Goal: Transaction & Acquisition: Subscribe to service/newsletter

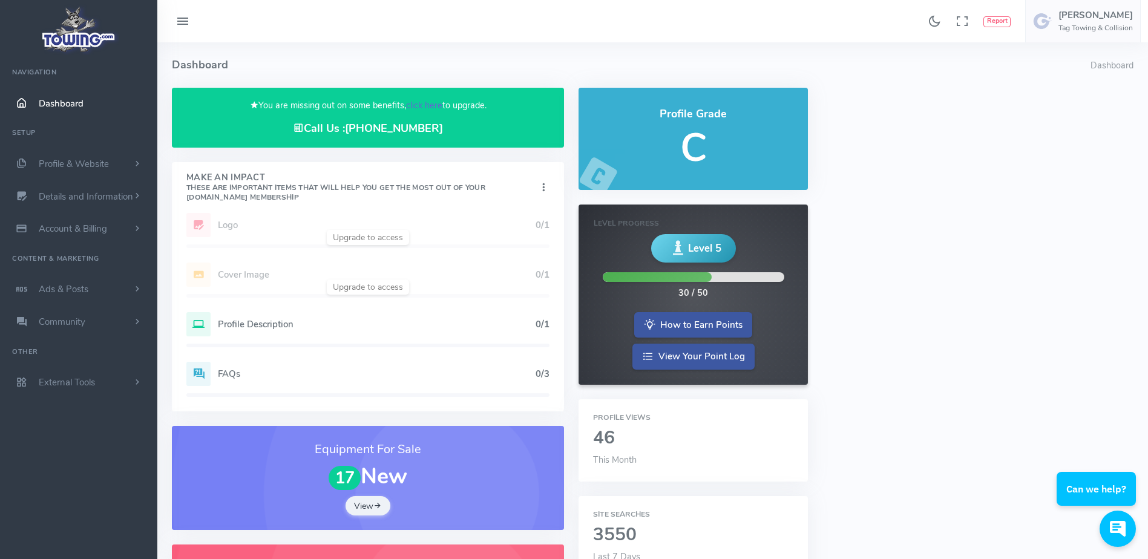
click at [425, 100] on link "click here" at bounding box center [424, 105] width 36 height 12
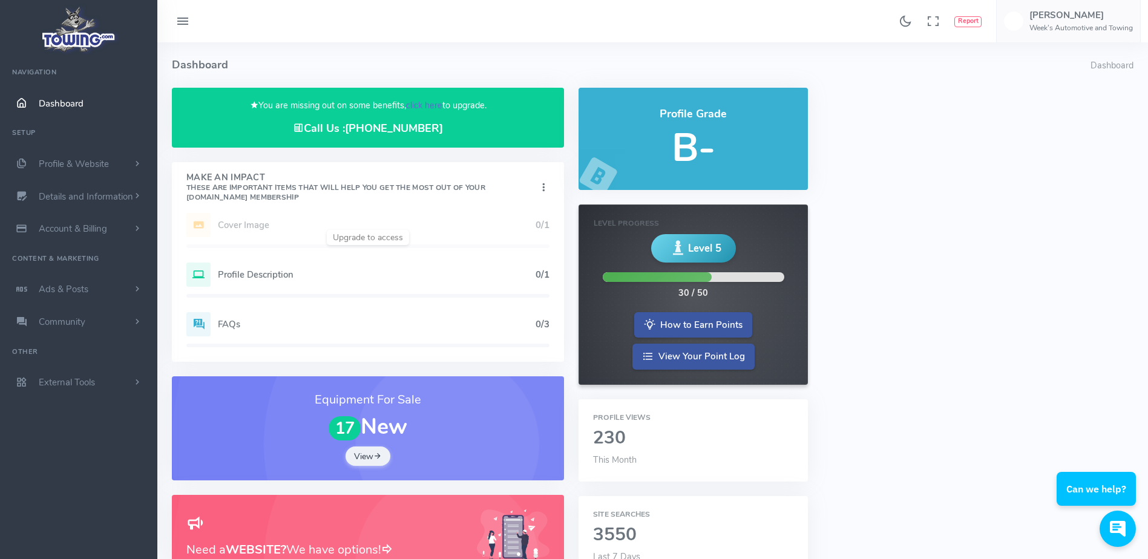
click at [429, 100] on link "click here" at bounding box center [424, 105] width 36 height 12
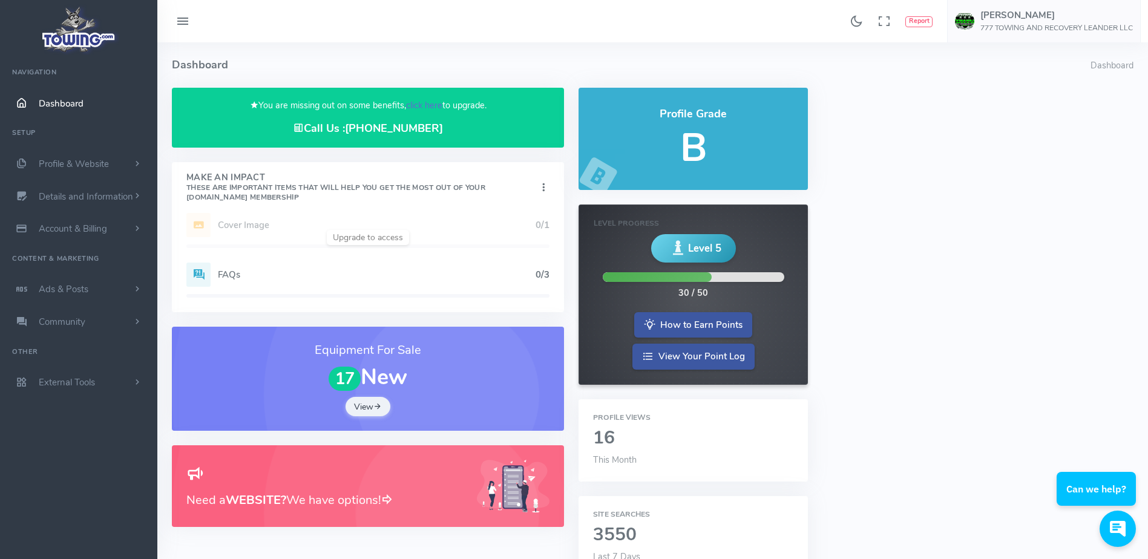
click at [421, 102] on link "click here" at bounding box center [424, 105] width 36 height 12
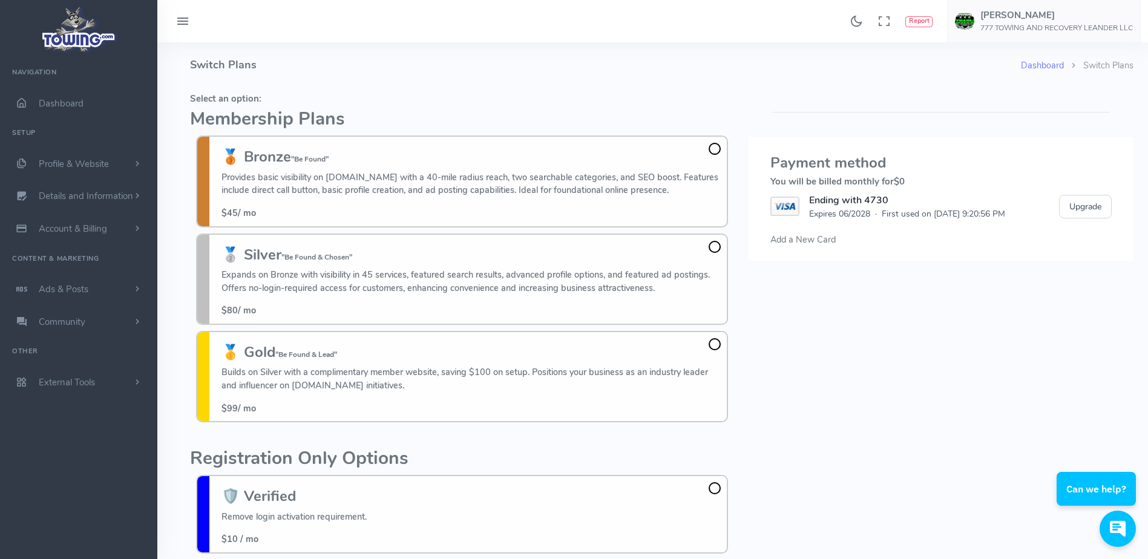
click at [784, 245] on span "Add a New Card" at bounding box center [802, 240] width 65 height 12
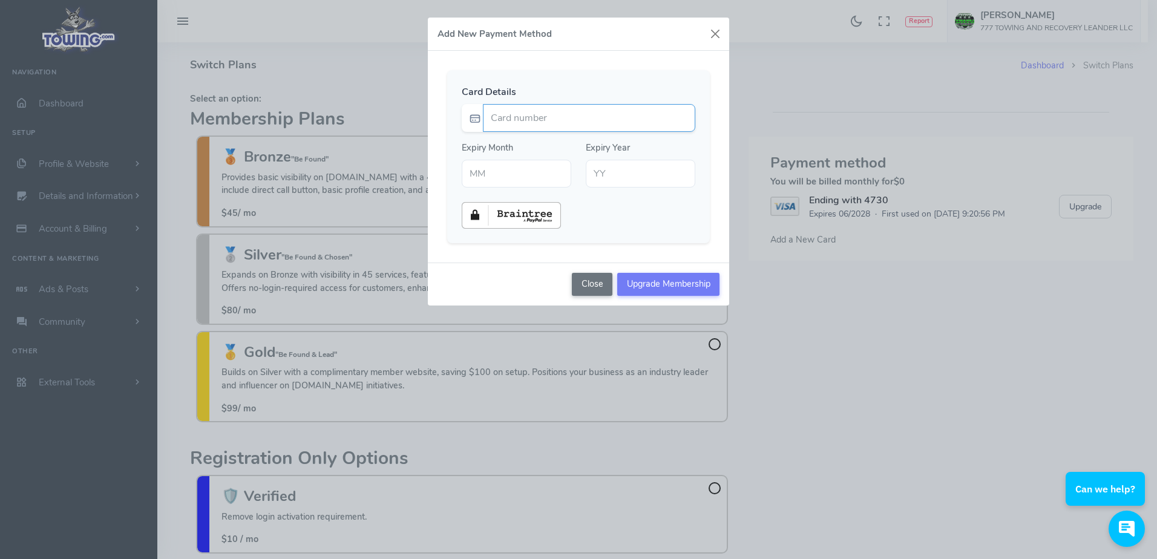
click at [659, 127] on input "Card number" at bounding box center [589, 118] width 212 height 28
type input "4337390008572233"
click at [651, 62] on div "Card Details 4337390008572233 Expiry Month Expiry Year" at bounding box center [578, 157] width 301 height 212
click at [551, 172] on input "text" at bounding box center [517, 174] width 110 height 28
type input "02"
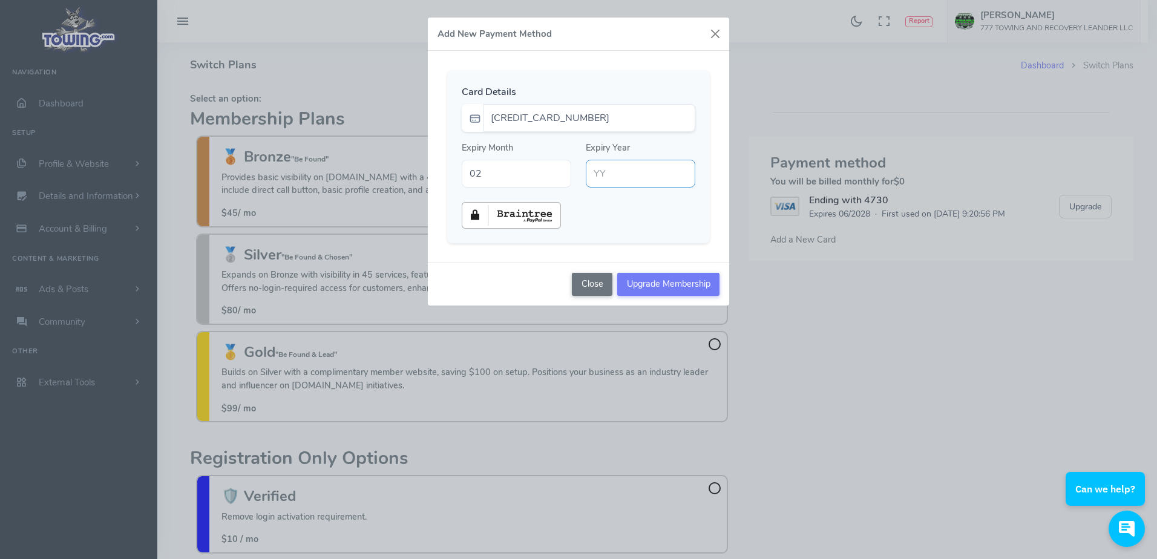
click at [611, 177] on input "text" at bounding box center [641, 174] width 110 height 28
type input "29"
click at [620, 212] on div at bounding box center [579, 215] width 248 height 27
drag, startPoint x: 671, startPoint y: 280, endPoint x: 655, endPoint y: 286, distance: 17.4
click at [655, 286] on input "Upgrade Membership" at bounding box center [668, 284] width 102 height 23
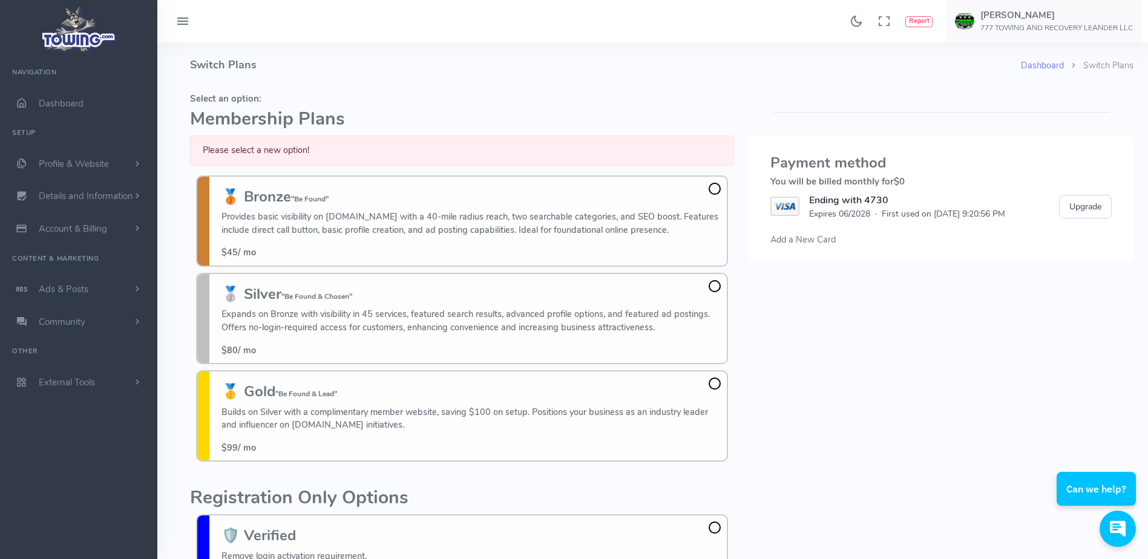
click at [717, 192] on span at bounding box center [715, 189] width 12 height 12
click at [0, 0] on input "🥉 Bronze "Be Found" Provides basic visibility on Towing.com with a 40-mile radi…" at bounding box center [0, 0] width 0 height 0
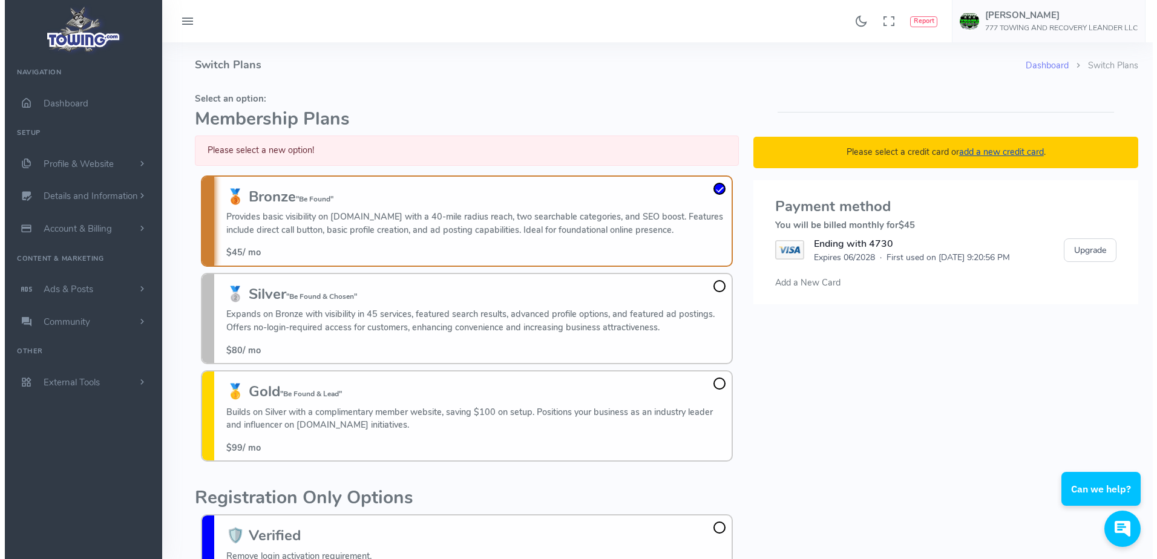
scroll to position [88, 0]
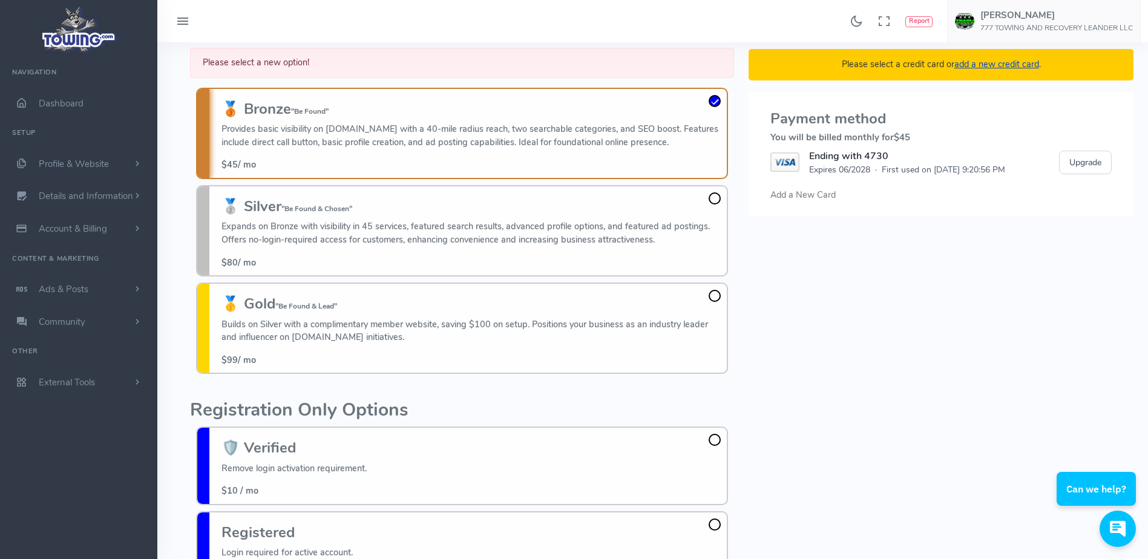
click at [998, 65] on link "add a new credit card" at bounding box center [996, 64] width 85 height 12
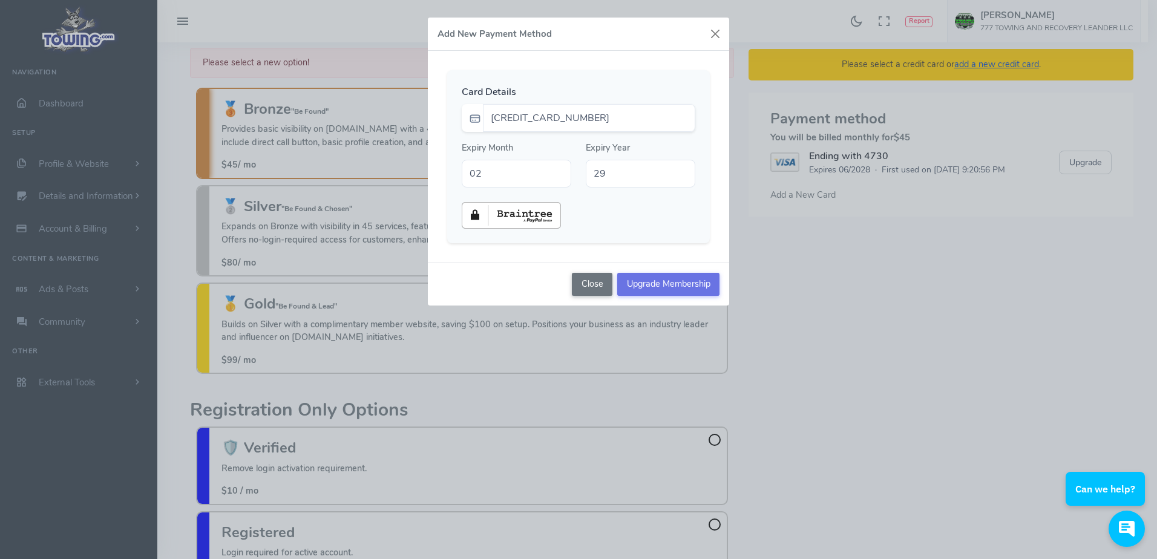
click at [652, 287] on input "Upgrade Membership" at bounding box center [668, 284] width 102 height 23
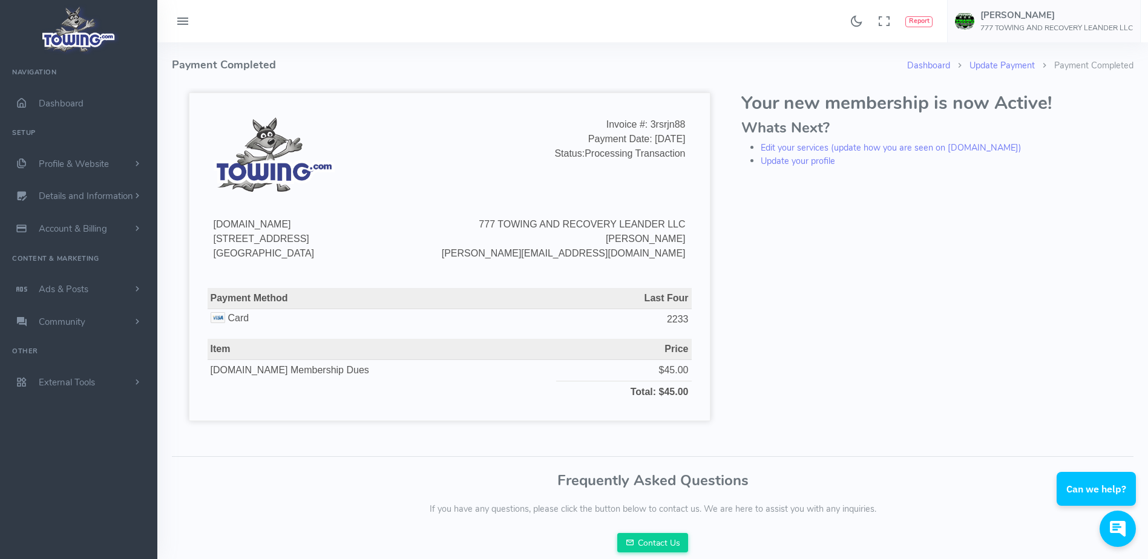
click at [731, 67] on h4 "Payment Completed" at bounding box center [539, 64] width 735 height 45
click at [760, 233] on div "Your new membership is now Active! Whats Next? Edit your services (update how y…" at bounding box center [937, 267] width 407 height 359
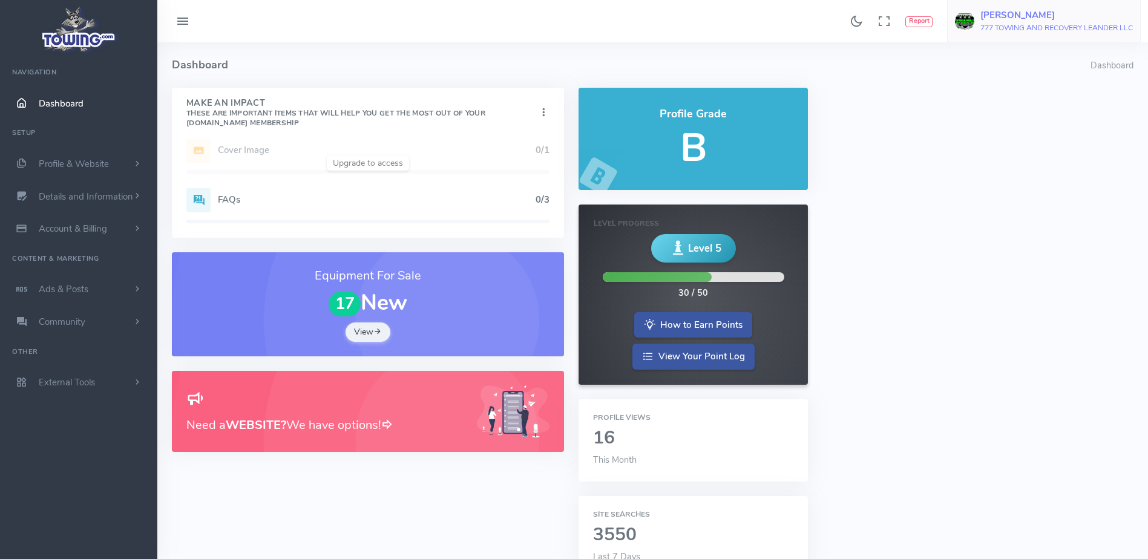
drag, startPoint x: 0, startPoint y: 0, endPoint x: 1050, endPoint y: 30, distance: 1050.6
click at [1050, 30] on h6 "777 TOWING AND RECOVERY LEANDER LLC" at bounding box center [1057, 28] width 153 height 8
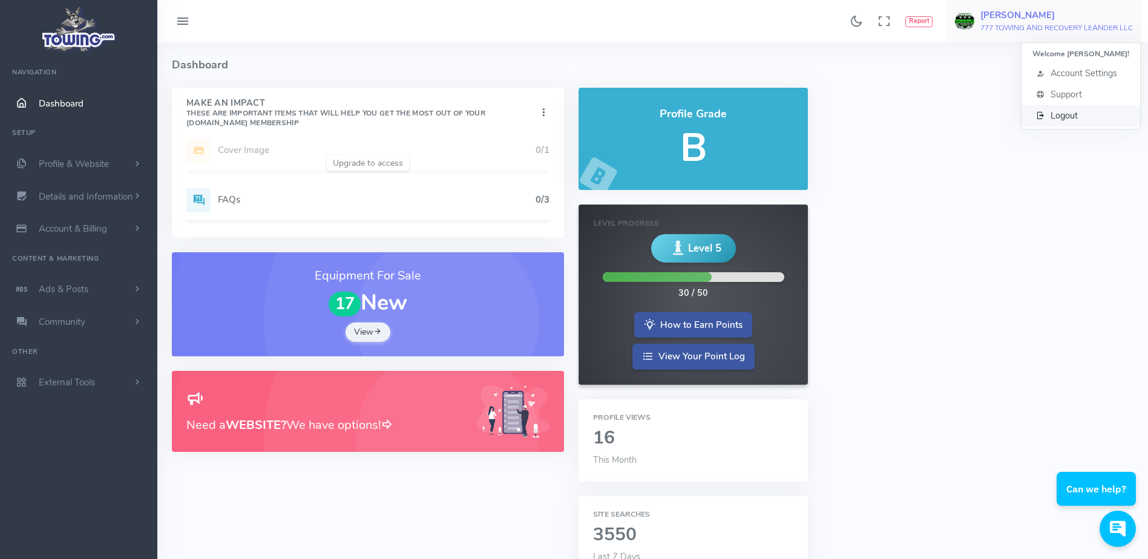
click at [1058, 120] on link "Logout" at bounding box center [1081, 115] width 119 height 21
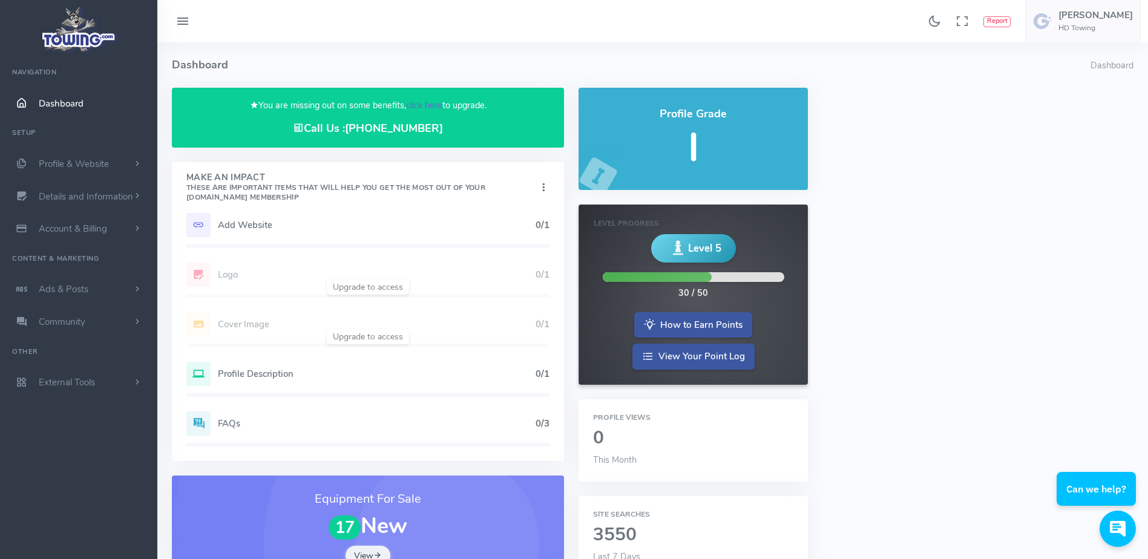
click at [419, 109] on link "click here" at bounding box center [424, 105] width 36 height 12
click at [435, 108] on link "click here" at bounding box center [424, 105] width 36 height 12
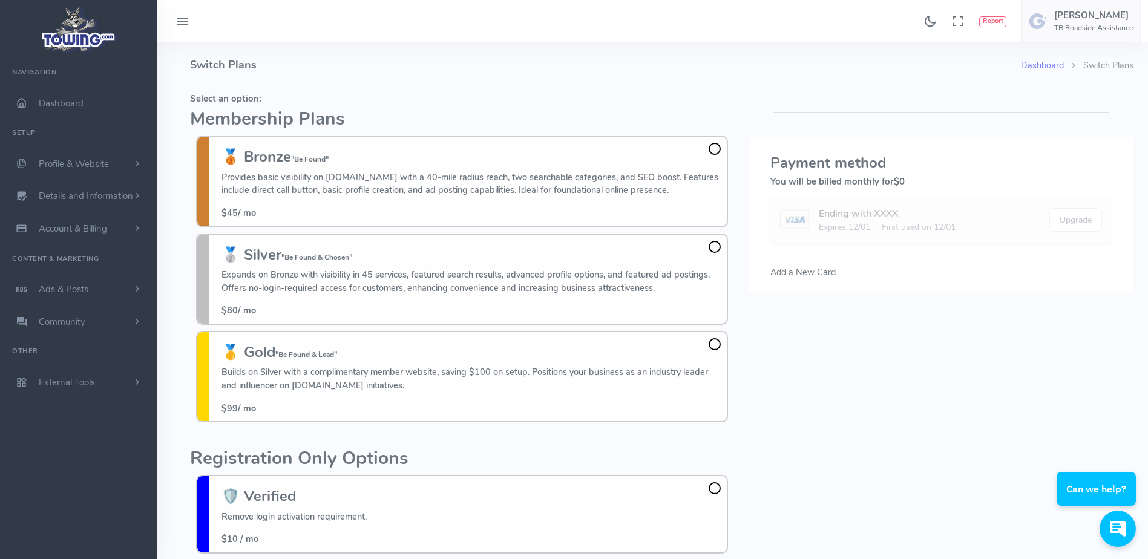
click at [714, 149] on span at bounding box center [715, 149] width 12 height 12
click at [0, 0] on input "🥉 Bronze "Be Found" Provides basic visibility on [DOMAIN_NAME] with a 40-mile r…" at bounding box center [0, 0] width 0 height 0
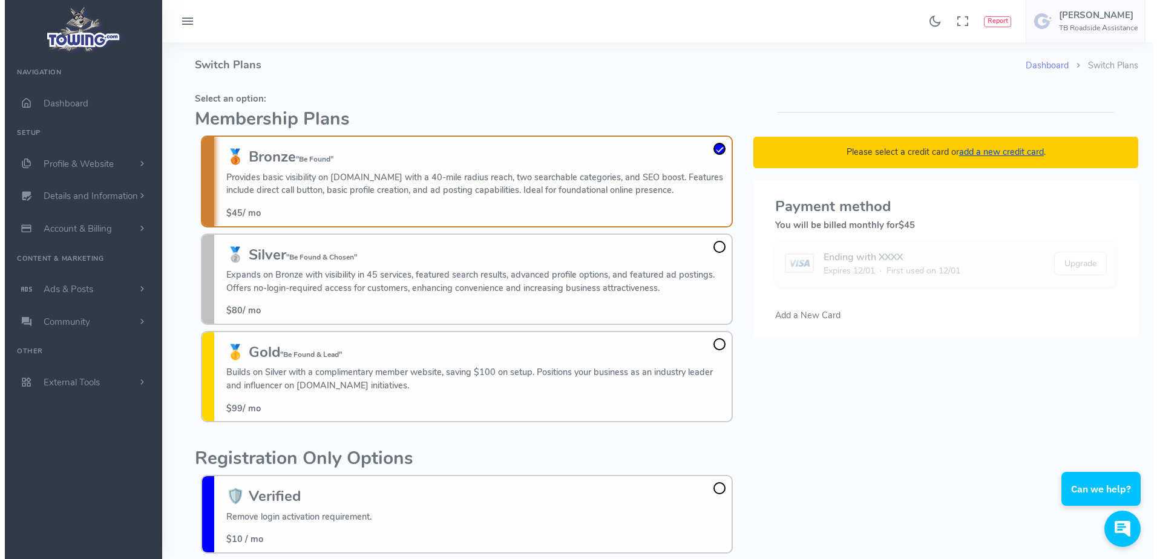
scroll to position [88, 0]
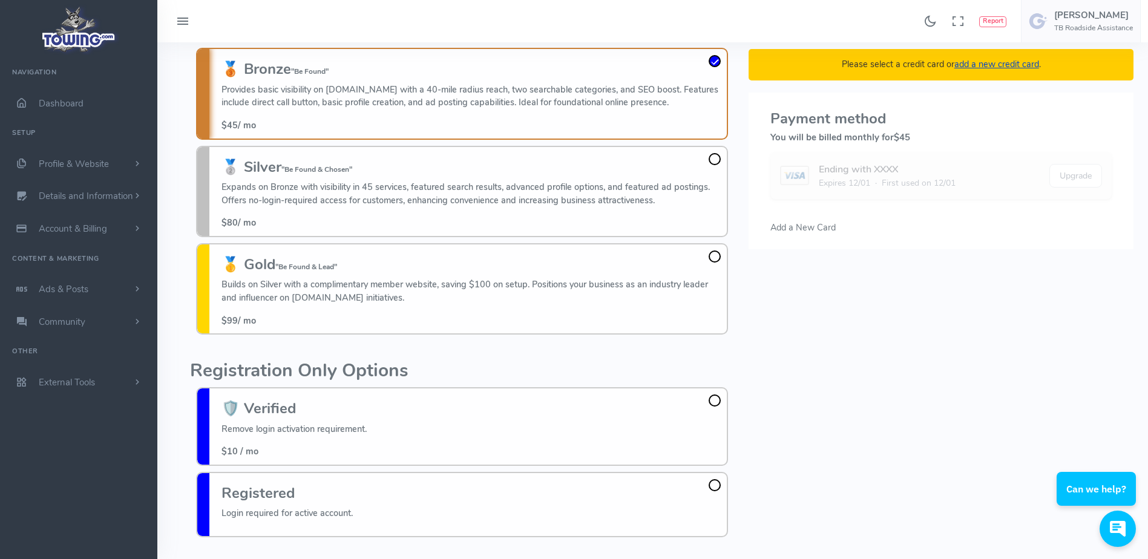
click at [789, 228] on span "Add a New Card" at bounding box center [802, 228] width 65 height 12
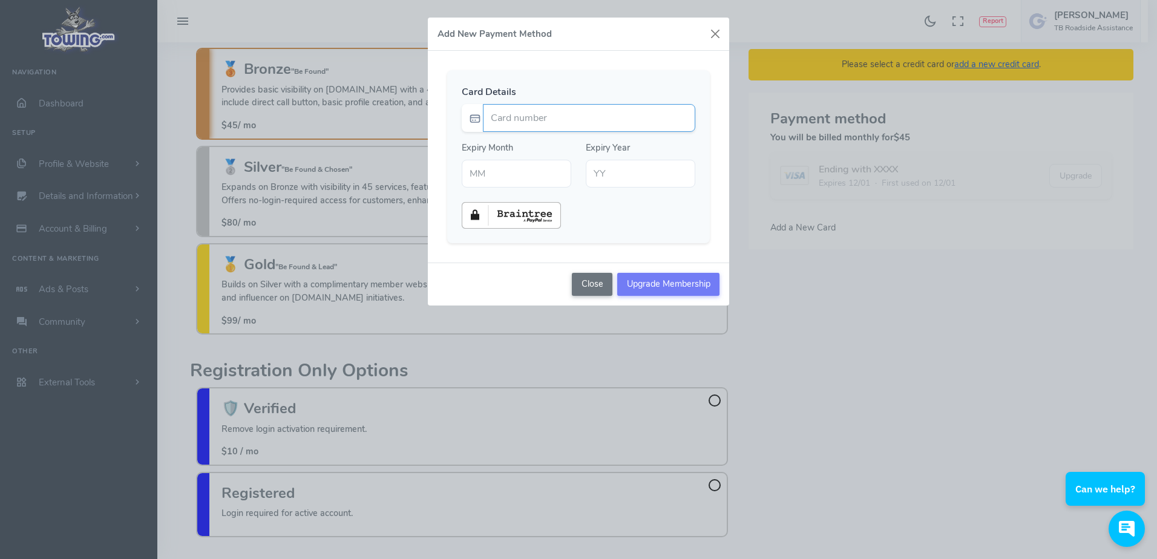
click at [663, 120] on input "Card number" at bounding box center [589, 118] width 212 height 28
click at [646, 79] on div "Card Details Expiry Month Expiry Year" at bounding box center [578, 156] width 263 height 173
click at [210, 27] on div "Add New Payment Method Card Details Expiry Month Expiry Year" at bounding box center [578, 279] width 1157 height 559
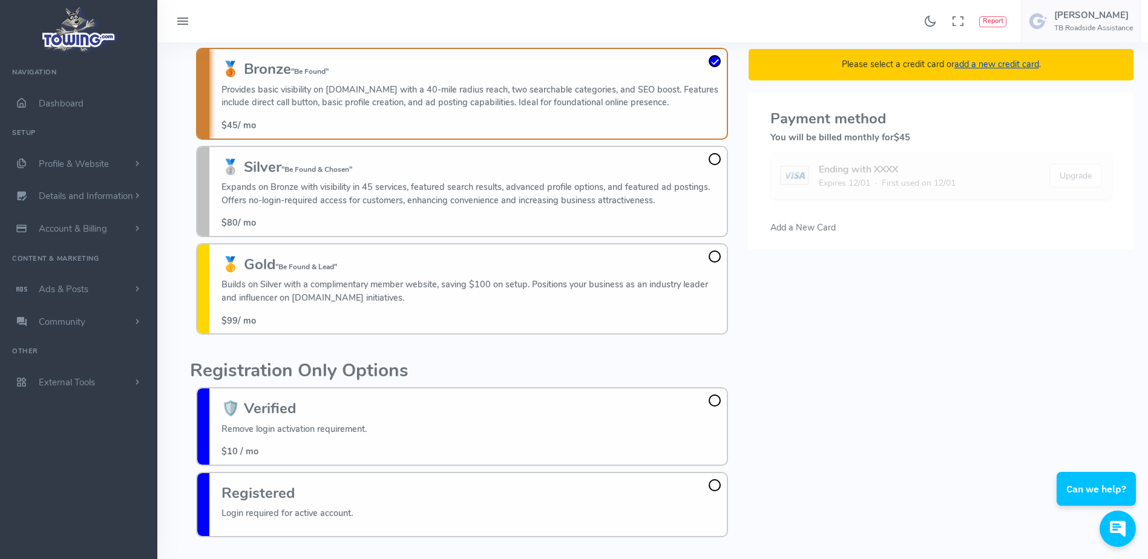
click at [620, 33] on div "Found 17 results Analytics Report Users Erwin Brown" at bounding box center [652, 21] width 991 height 42
drag, startPoint x: 802, startPoint y: 225, endPoint x: 764, endPoint y: 251, distance: 45.7
click at [764, 251] on div "Please select a credit card or add a new credit card . Payment method You will …" at bounding box center [940, 272] width 399 height 544
click at [783, 231] on span "Add a New Card" at bounding box center [802, 228] width 65 height 12
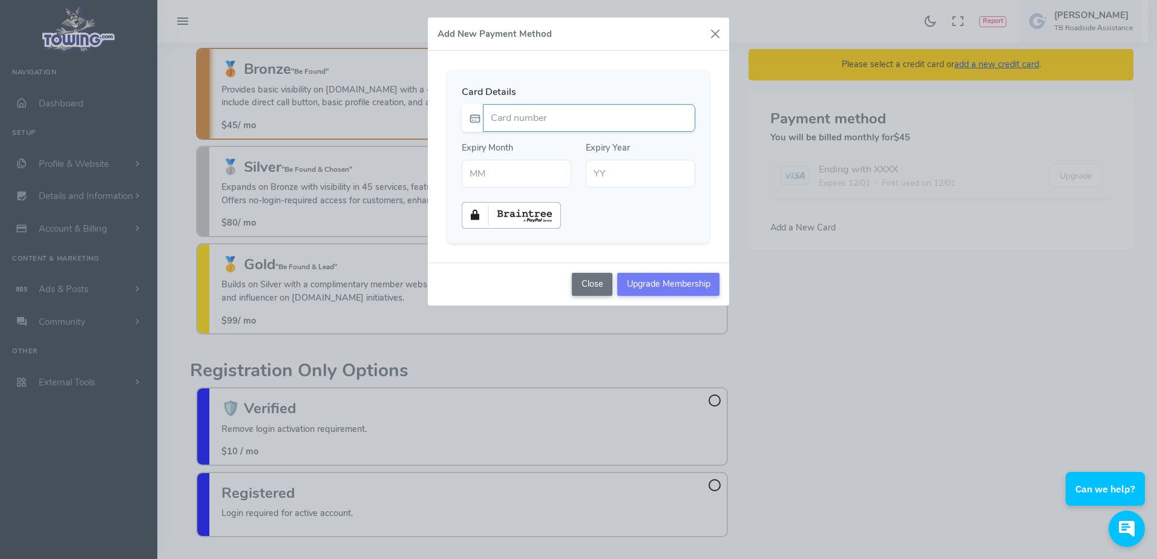
click at [582, 119] on input "Card number" at bounding box center [589, 118] width 212 height 28
type input "4000223391080405"
click at [608, 68] on div "Card Details 4000223391080405 Expiry Month Expiry Year" at bounding box center [578, 157] width 301 height 212
click at [523, 172] on input "text" at bounding box center [517, 174] width 110 height 28
type input "05"
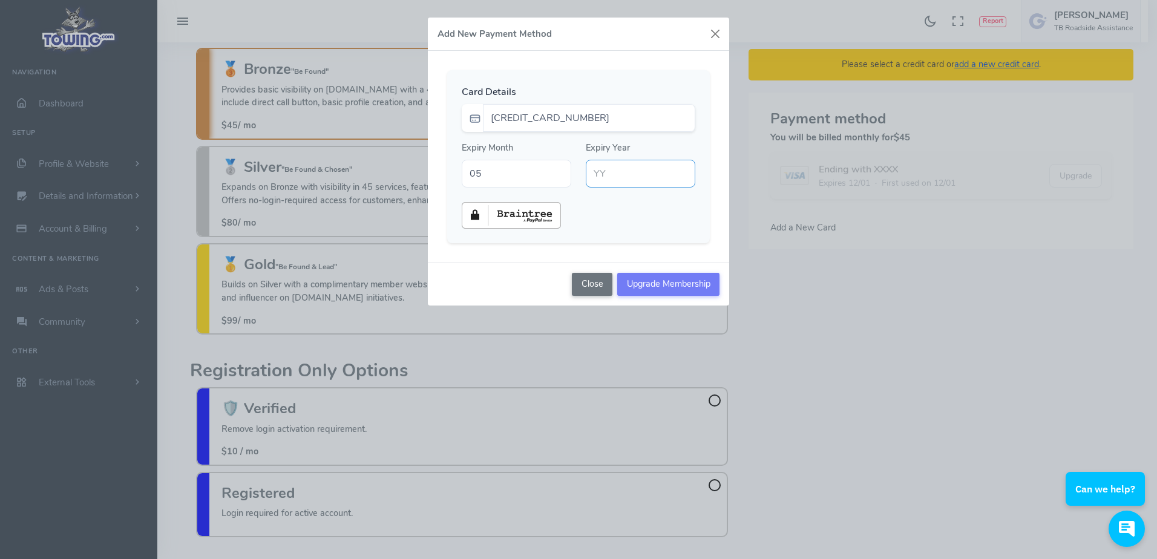
click at [609, 177] on input "text" at bounding box center [641, 174] width 110 height 28
type input "29"
click at [651, 280] on input "Upgrade Membership" at bounding box center [668, 284] width 102 height 23
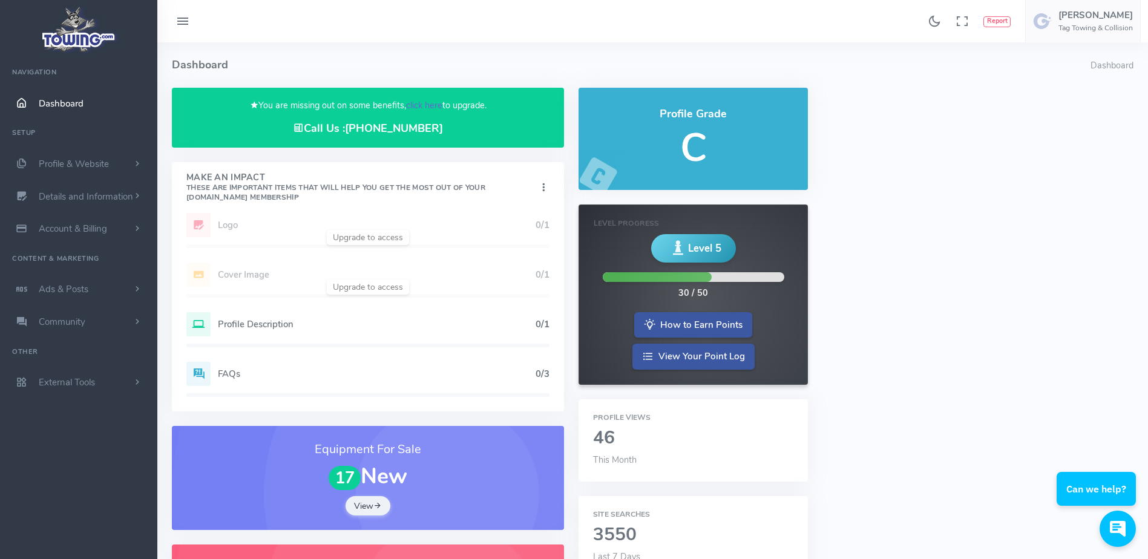
click at [420, 106] on link "click here" at bounding box center [424, 105] width 36 height 12
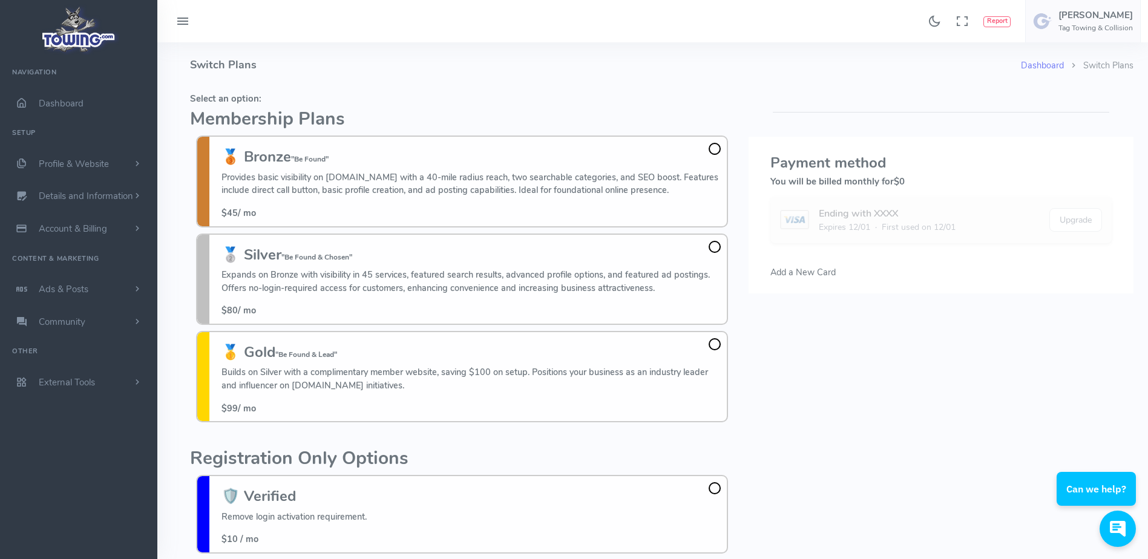
click at [301, 120] on h2 "Membership Plans" at bounding box center [462, 120] width 544 height 20
click at [372, 94] on h5 "Select an option:" at bounding box center [462, 99] width 544 height 10
click at [365, 33] on div "Found 17 results Analytics Report Users Erwin Brown" at bounding box center [652, 21] width 991 height 42
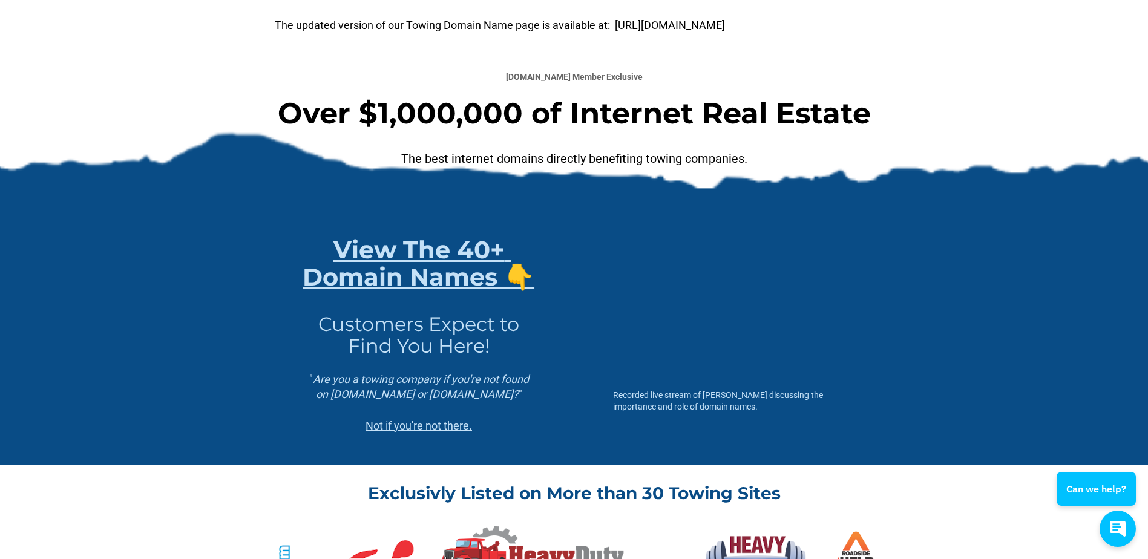
click at [642, 26] on link "The updated version of our Towing Domain Name page is available at: https://tow…" at bounding box center [500, 25] width 450 height 13
click at [684, 26] on link "The updated version of our Towing Domain Name page is available at: https://tow…" at bounding box center [500, 25] width 450 height 13
